Goal: Find specific page/section: Find specific page/section

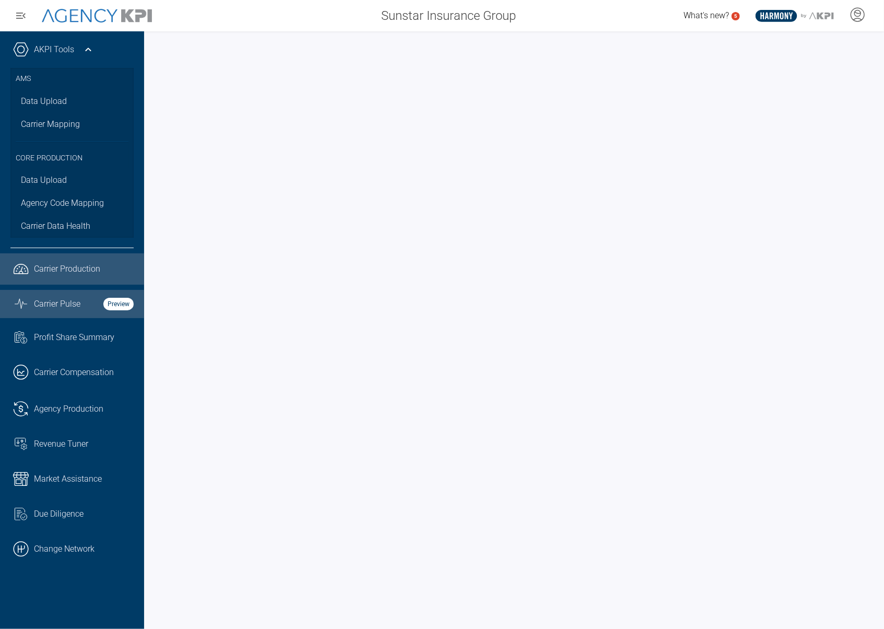
click at [49, 266] on span "Carrier Production" at bounding box center [67, 269] width 66 height 13
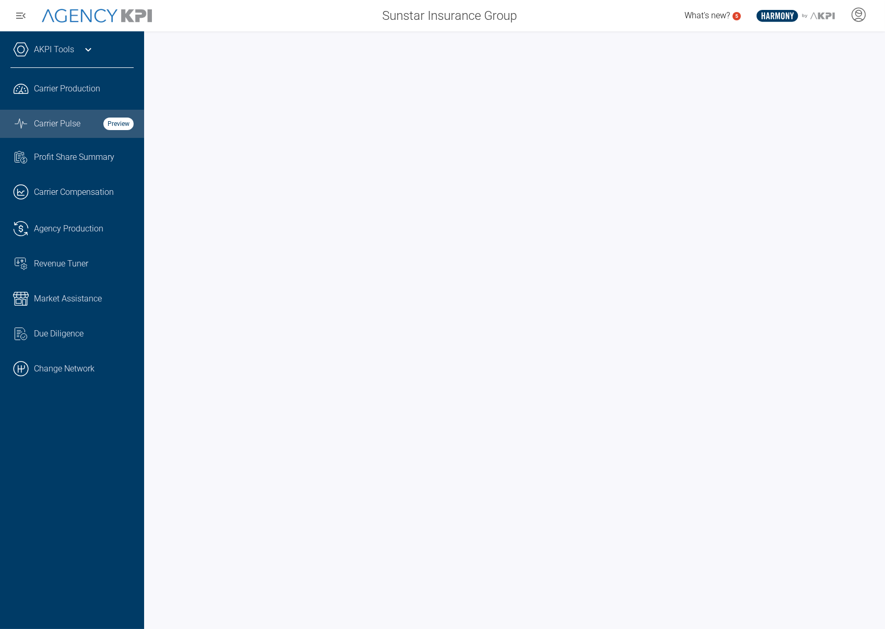
click at [59, 562] on div "AKPI Tools AMS Data Upload Carrier Mapping Core Production Data Upload Agency C…" at bounding box center [72, 330] width 144 height 598
click at [75, 126] on span "Carrier Pulse" at bounding box center [57, 124] width 46 height 13
click at [91, 586] on div "AKPI Tools AMS Data Upload Carrier Mapping Core Production Data Upload Agency C…" at bounding box center [72, 330] width 144 height 598
click at [149, 225] on div at bounding box center [514, 330] width 740 height 598
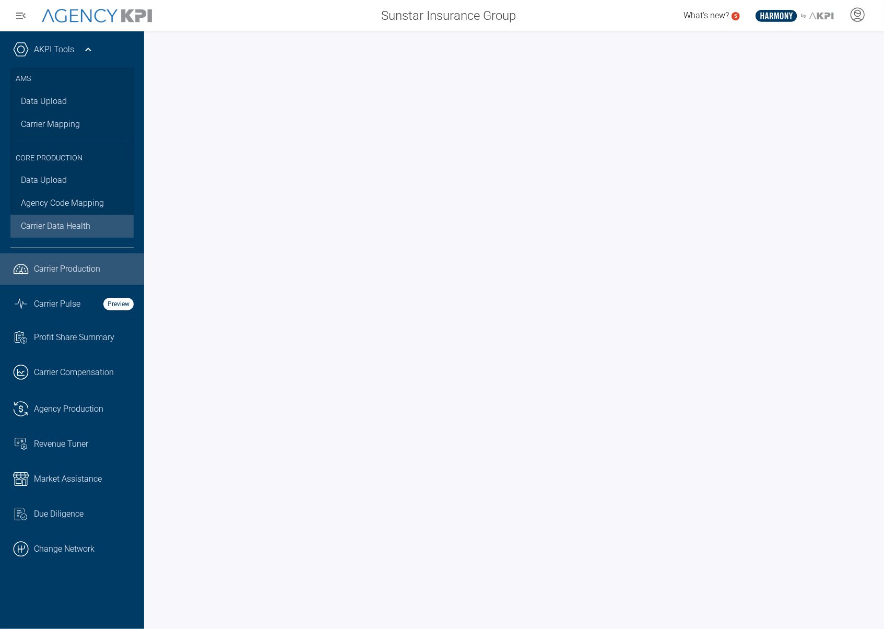
click at [66, 220] on span "Carrier Data Health" at bounding box center [55, 226] width 69 height 13
